Goal: Information Seeking & Learning: Compare options

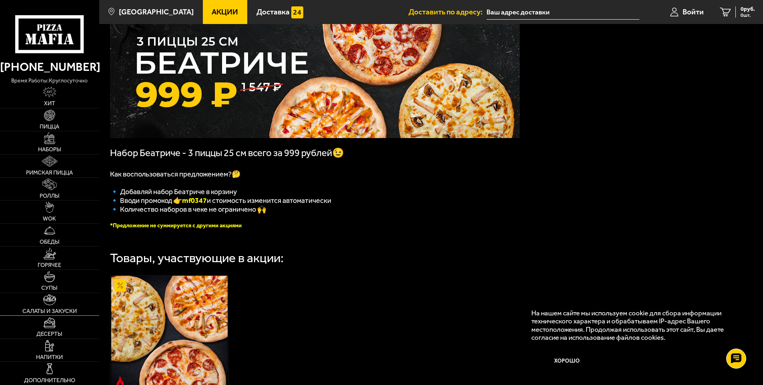
scroll to position [40, 0]
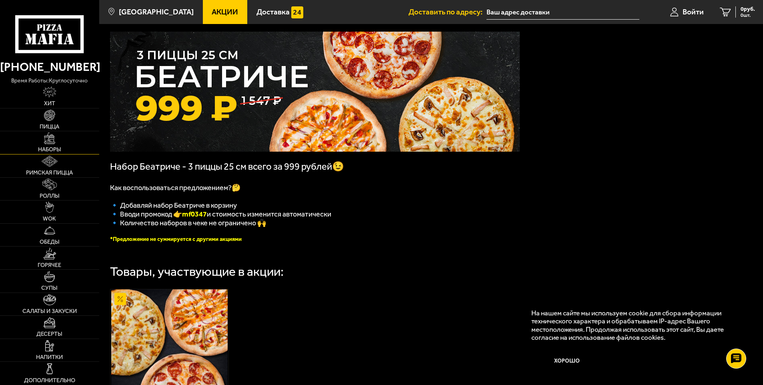
click at [60, 140] on link "Наборы" at bounding box center [49, 142] width 99 height 23
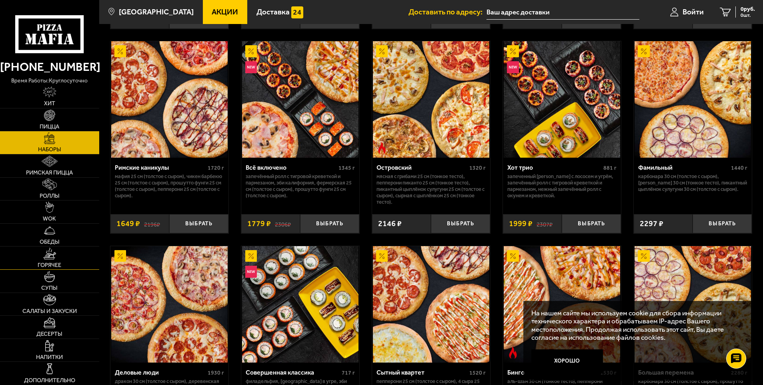
scroll to position [640, 0]
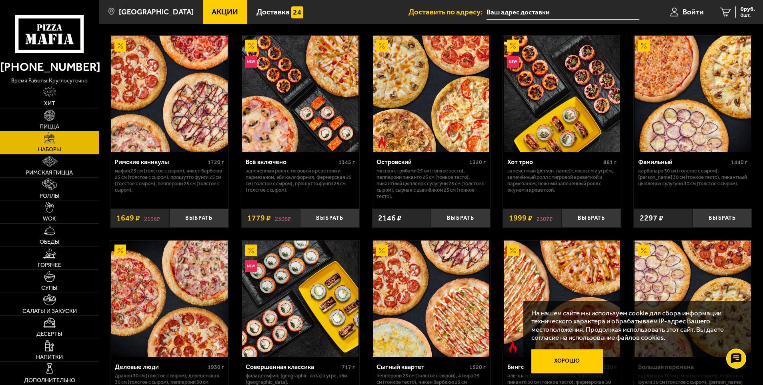
click at [565, 361] on button "Хорошо" at bounding box center [567, 361] width 72 height 24
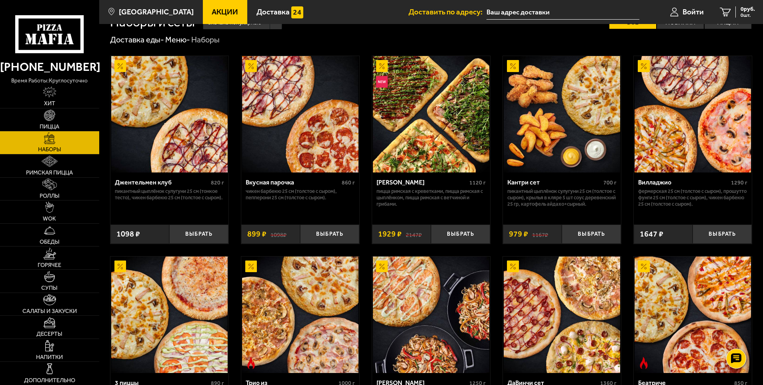
scroll to position [0, 0]
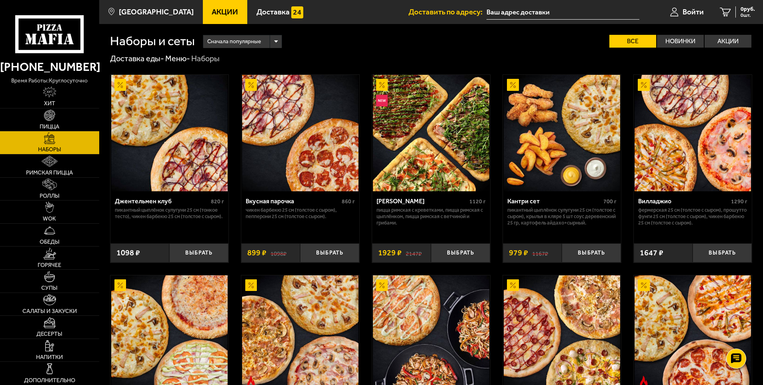
click at [203, 17] on link "Акции" at bounding box center [225, 12] width 45 height 24
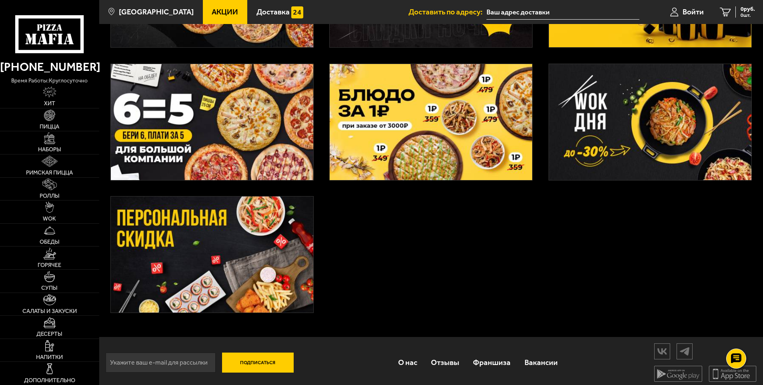
scroll to position [280, 0]
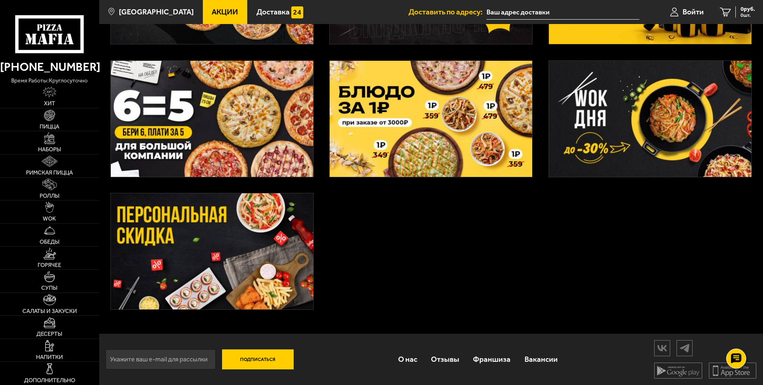
click at [203, 0] on link "Акции" at bounding box center [225, 12] width 45 height 24
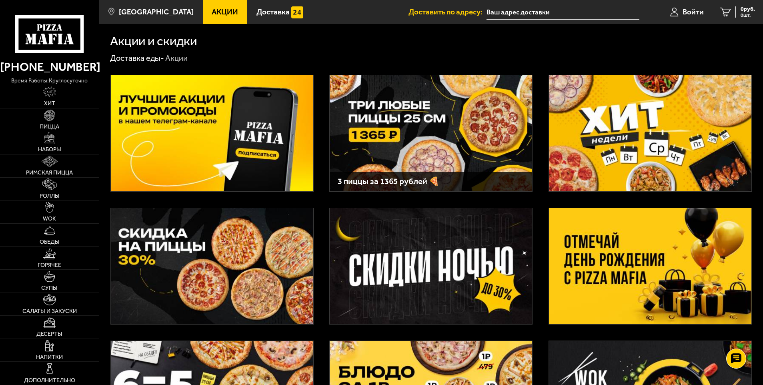
click at [225, 19] on link "Акции" at bounding box center [225, 12] width 45 height 24
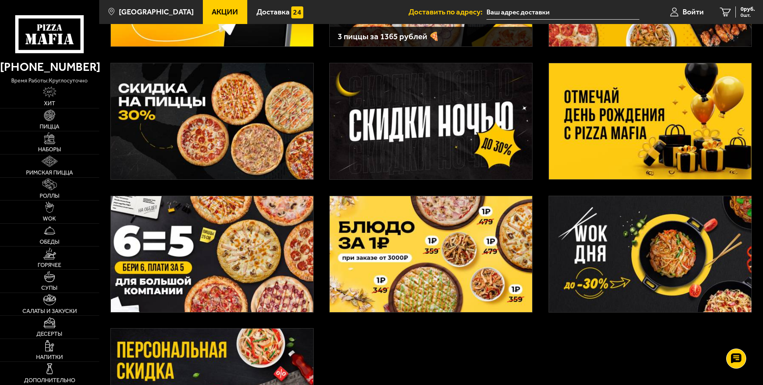
scroll to position [160, 0]
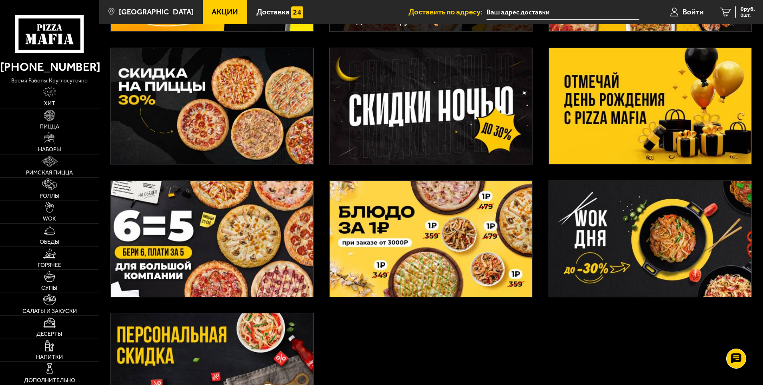
click at [208, 282] on img at bounding box center [212, 239] width 203 height 116
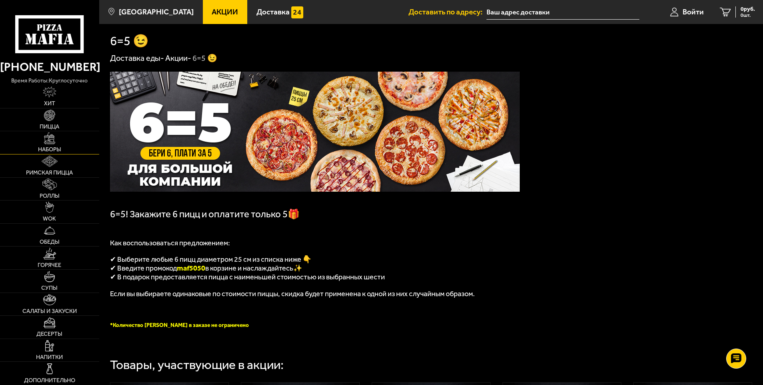
click at [52, 140] on img at bounding box center [49, 137] width 11 height 11
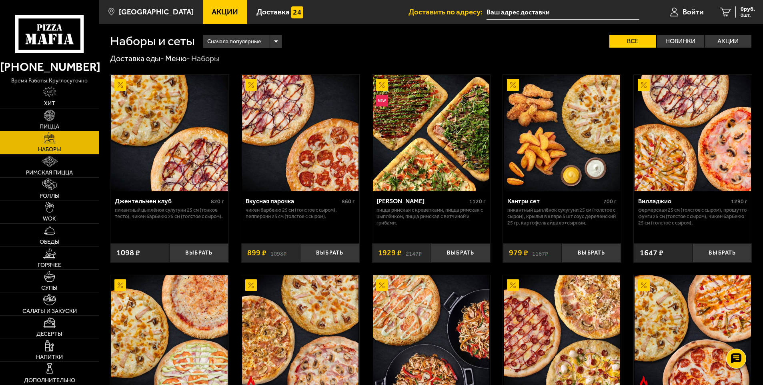
click at [439, 130] on img at bounding box center [431, 133] width 116 height 116
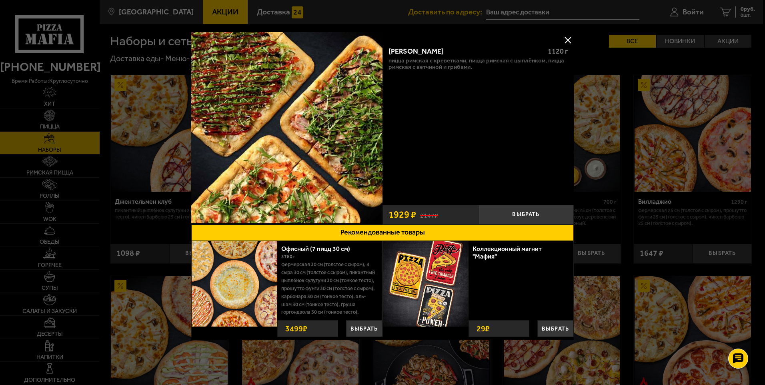
click at [563, 38] on button at bounding box center [568, 40] width 12 height 12
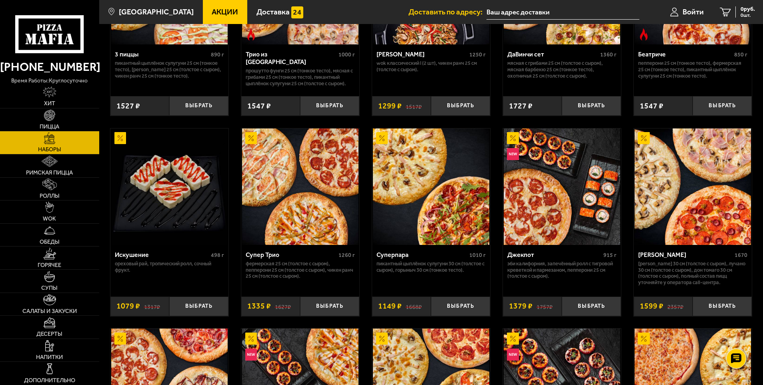
scroll to position [360, 0]
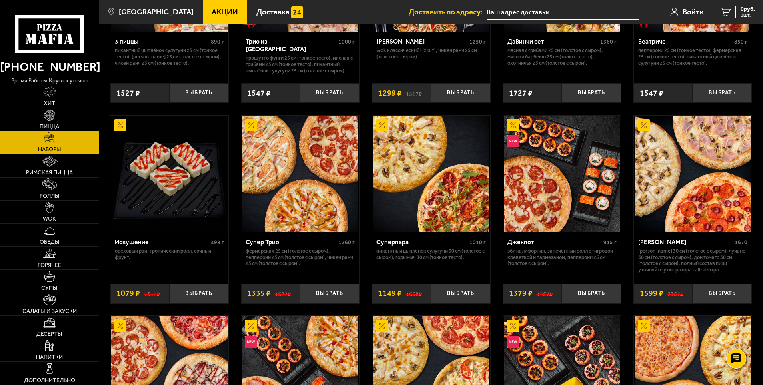
click at [287, 215] on img at bounding box center [300, 174] width 116 height 116
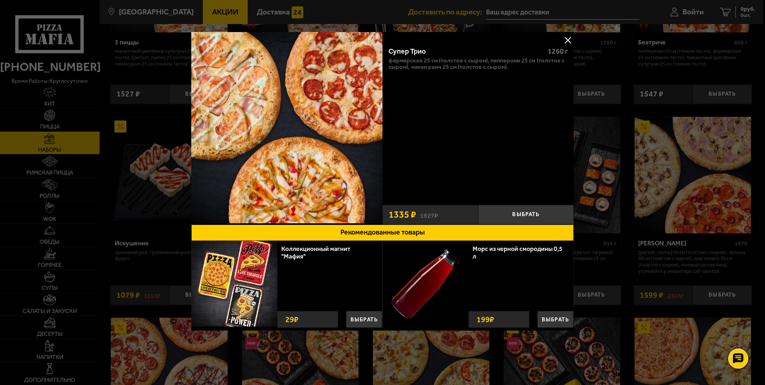
click at [569, 39] on button at bounding box center [568, 40] width 12 height 12
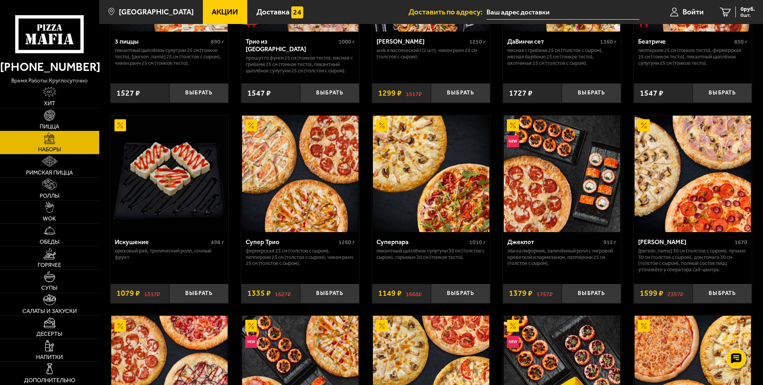
click at [46, 121] on link "Пицца" at bounding box center [49, 119] width 99 height 23
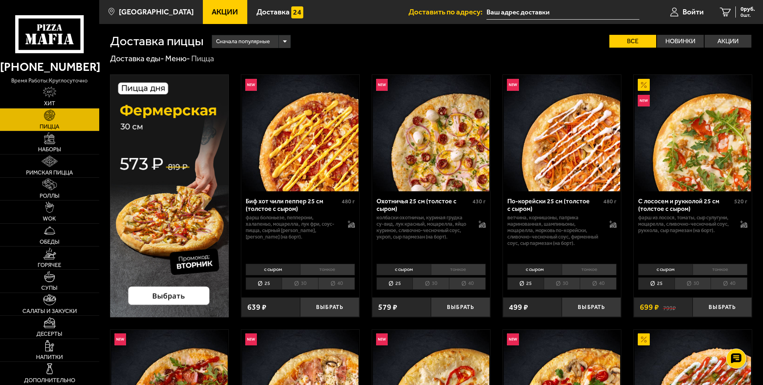
click at [299, 279] on li "30" at bounding box center [300, 283] width 36 height 12
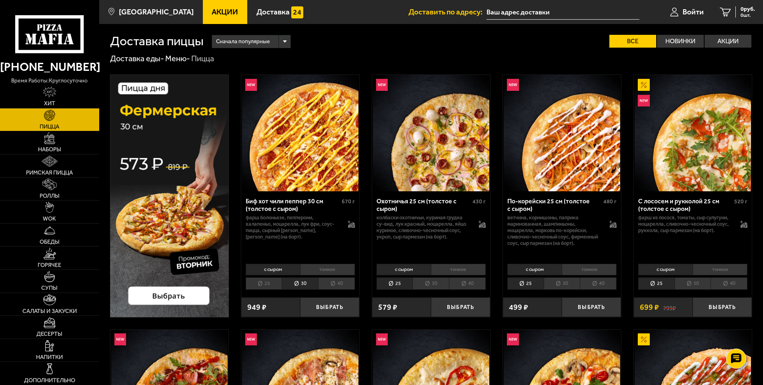
click at [269, 280] on li "25" at bounding box center [264, 283] width 36 height 12
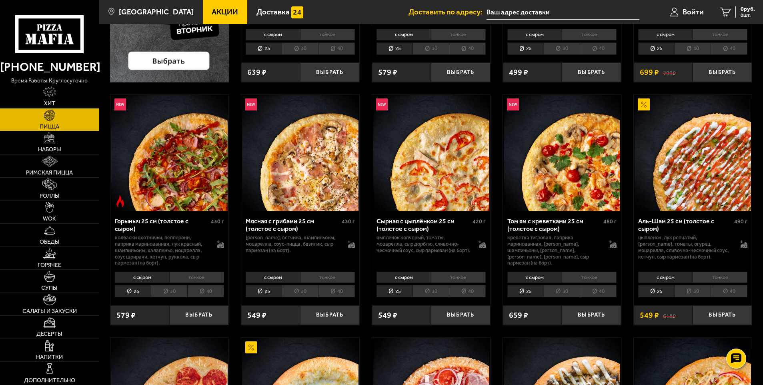
scroll to position [240, 0]
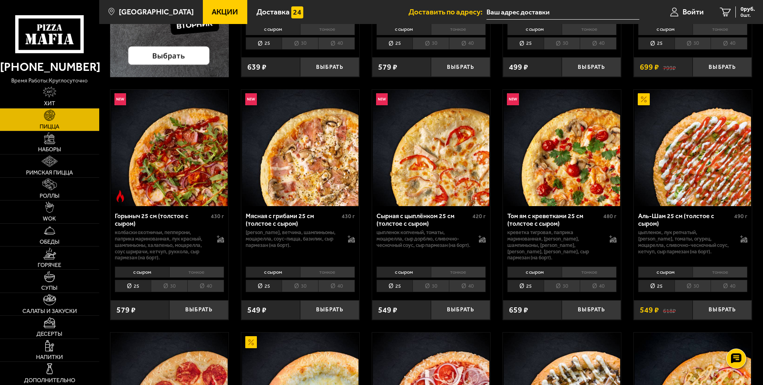
click at [304, 285] on li "30" at bounding box center [300, 286] width 36 height 12
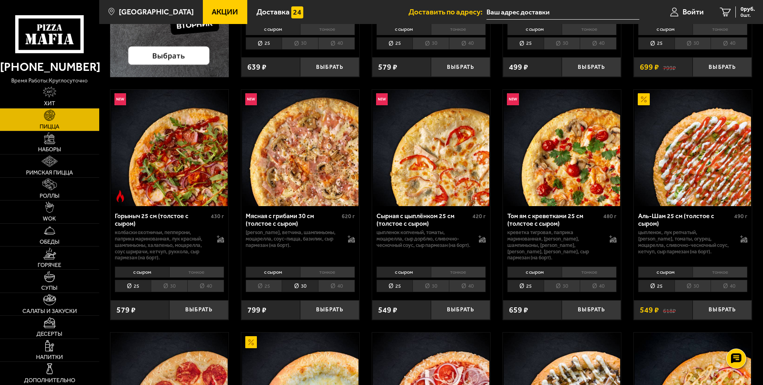
click at [260, 287] on li "25" at bounding box center [264, 286] width 36 height 12
